Goal: Answer question/provide support: Share knowledge or assist other users

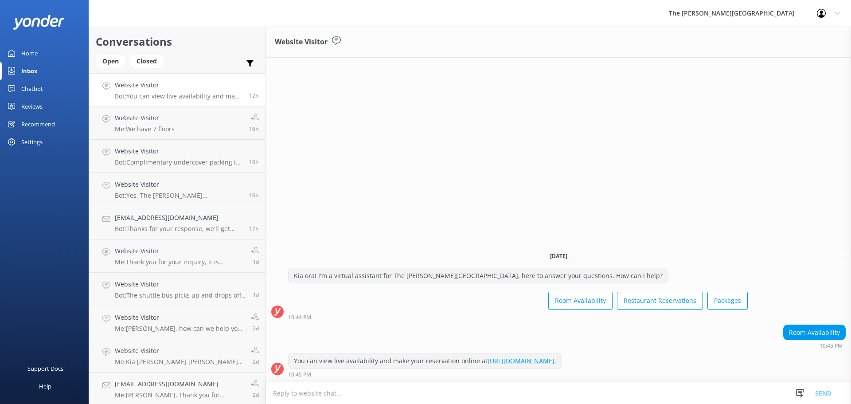
click at [185, 90] on h4 "Website Visitor" at bounding box center [179, 85] width 128 height 10
click at [157, 120] on h4 "Website Visitor" at bounding box center [145, 118] width 60 height 10
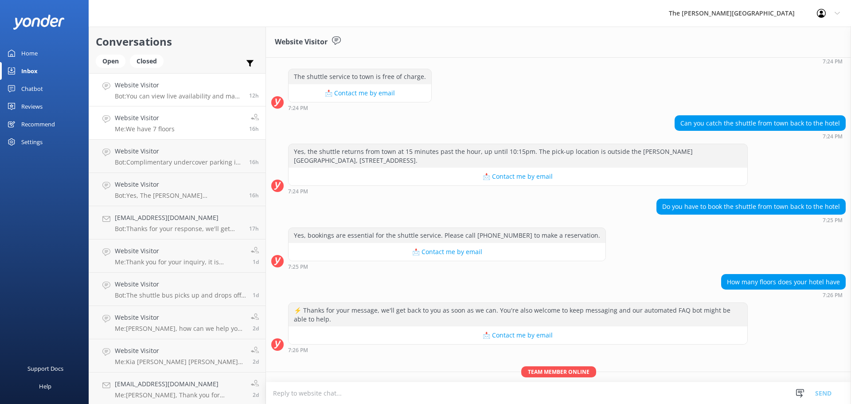
scroll to position [215, 0]
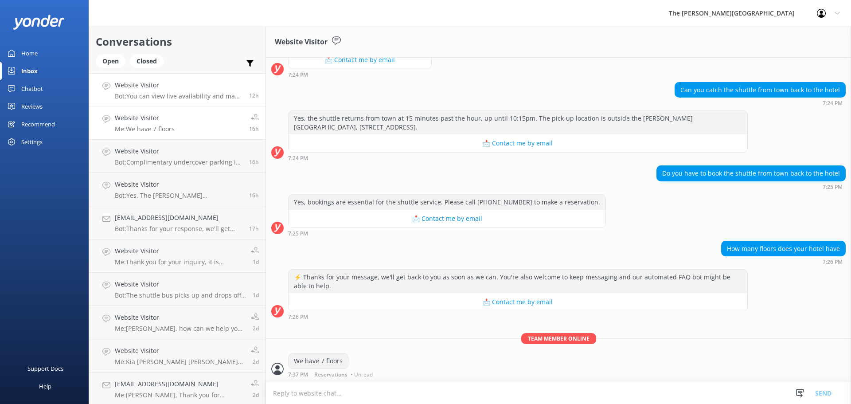
click at [181, 94] on p "Bot: You can view live availability and make your reservation online at https:/…" at bounding box center [179, 96] width 128 height 8
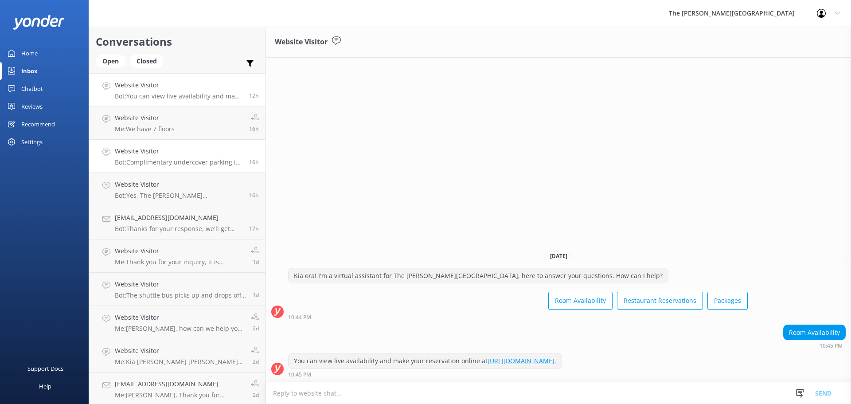
click at [160, 156] on div "Website Visitor Bot: Complimentary undercover parking is available for guests a…" at bounding box center [179, 156] width 128 height 20
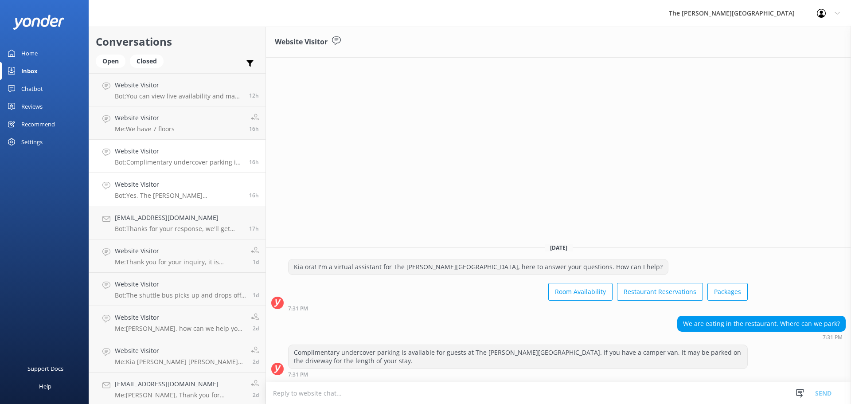
click at [164, 193] on p "Bot: Yes, The Rees Hotel offers complimentary undercover parking for guests." at bounding box center [179, 196] width 128 height 8
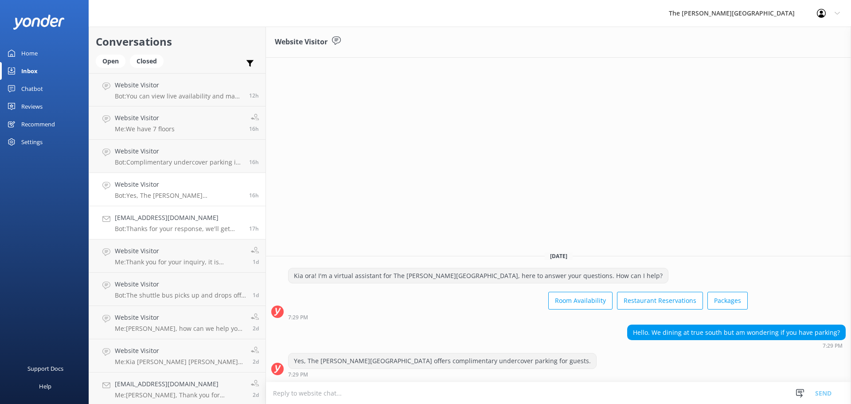
click at [171, 222] on h4 "[EMAIL_ADDRESS][DOMAIN_NAME]" at bounding box center [179, 218] width 128 height 10
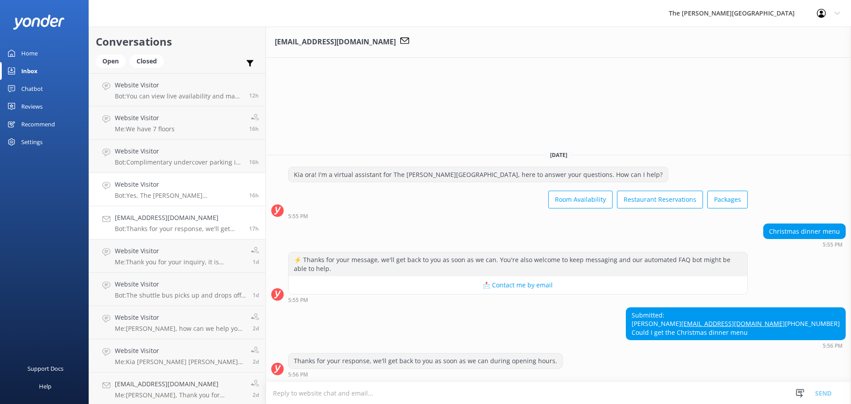
click at [178, 187] on h4 "Website Visitor" at bounding box center [179, 185] width 128 height 10
